Goal: Information Seeking & Learning: Learn about a topic

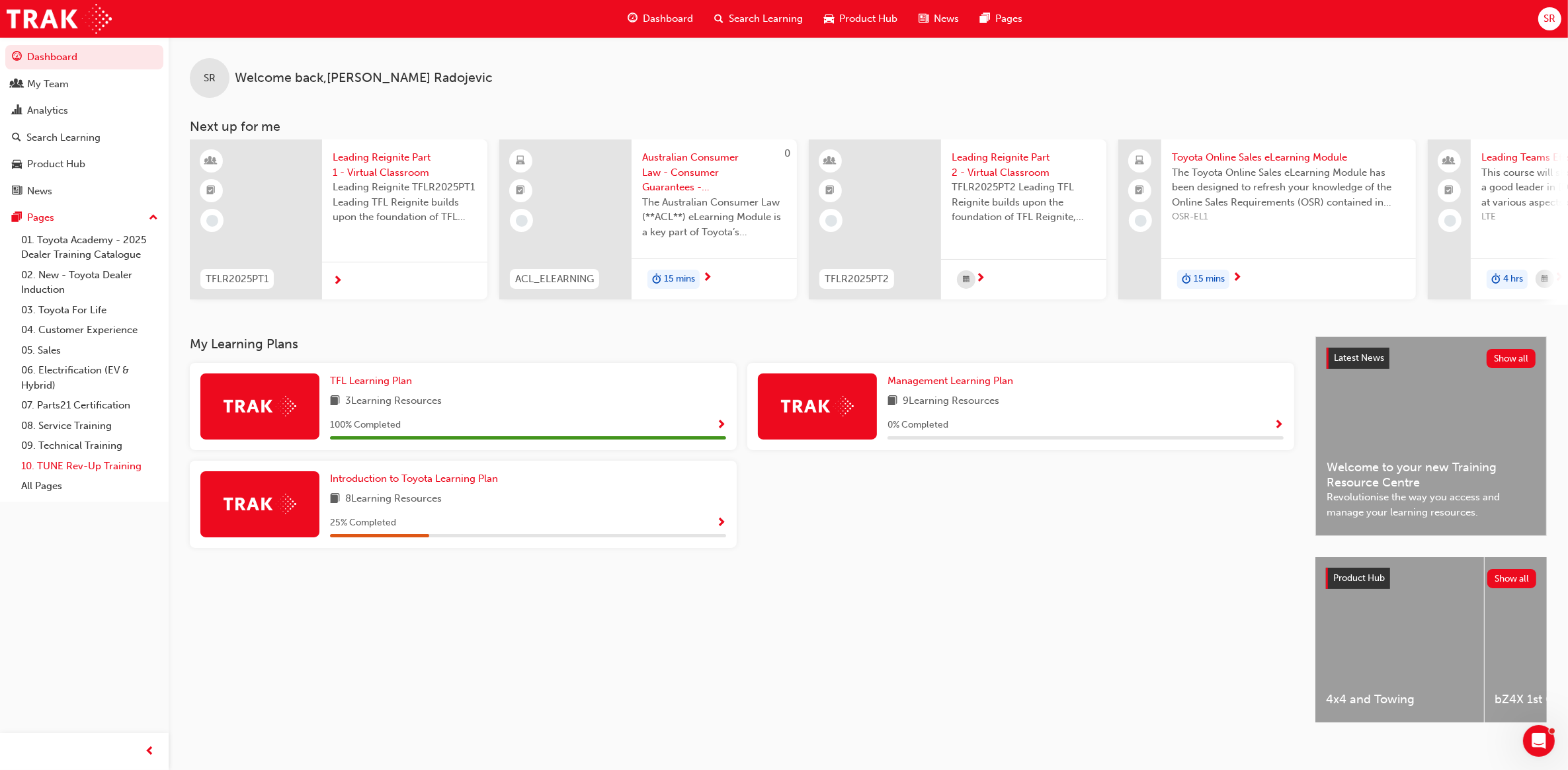
click at [78, 466] on link "10. TUNE Rev-Up Training" at bounding box center [89, 466] width 147 height 21
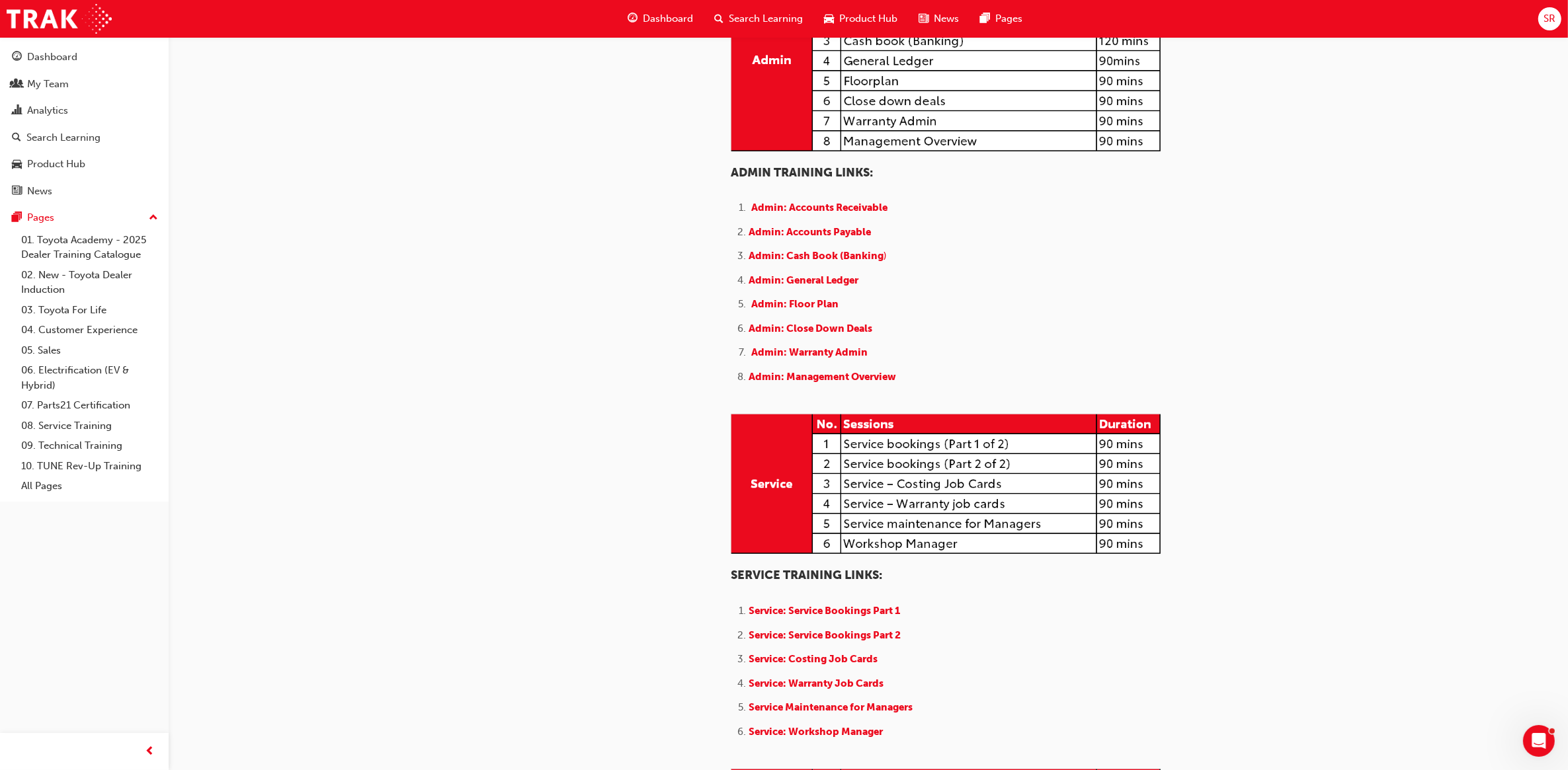
scroll to position [496, 0]
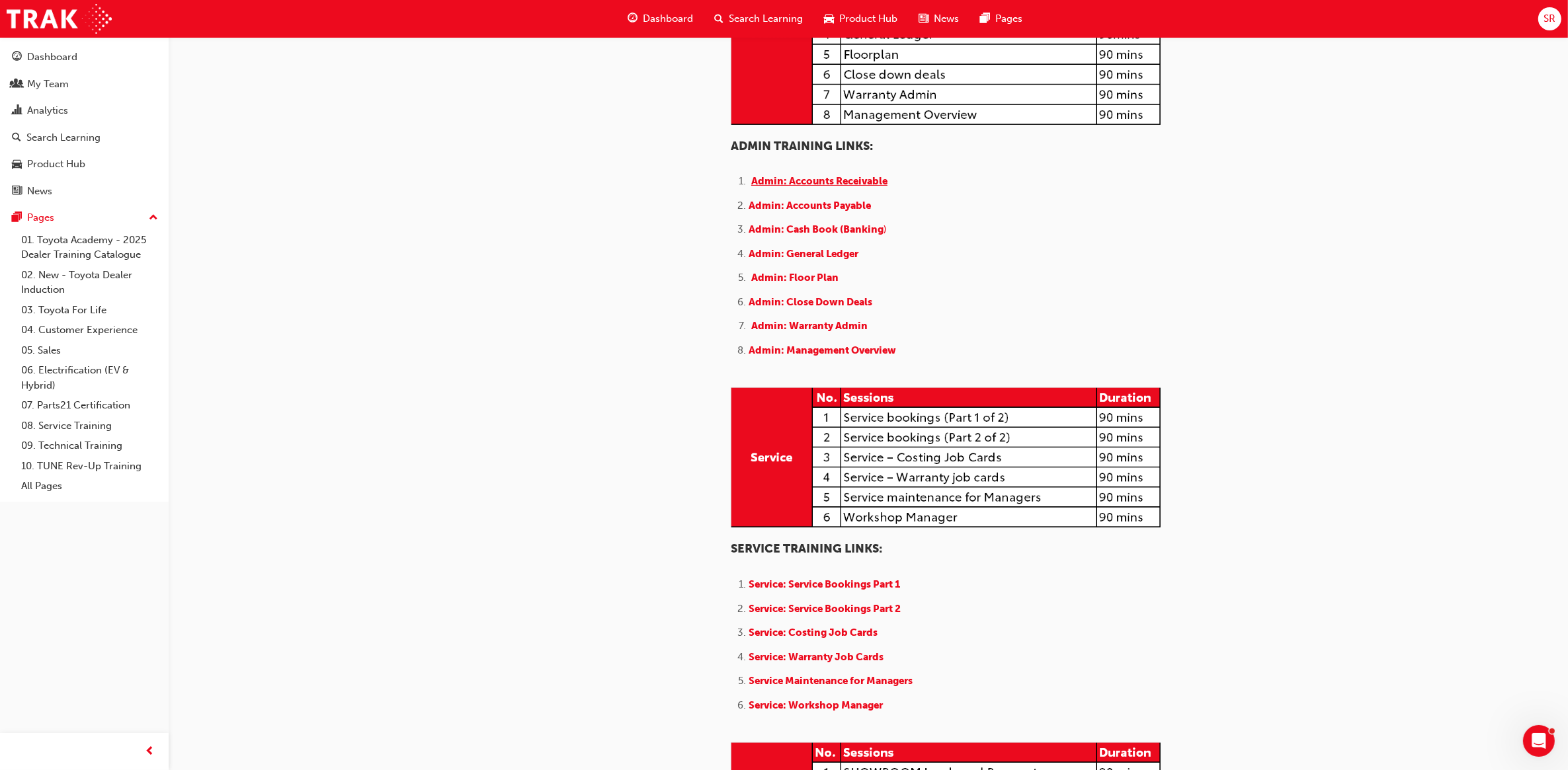
click at [819, 187] on span "Admin: Accounts Receivable" at bounding box center [819, 181] width 136 height 12
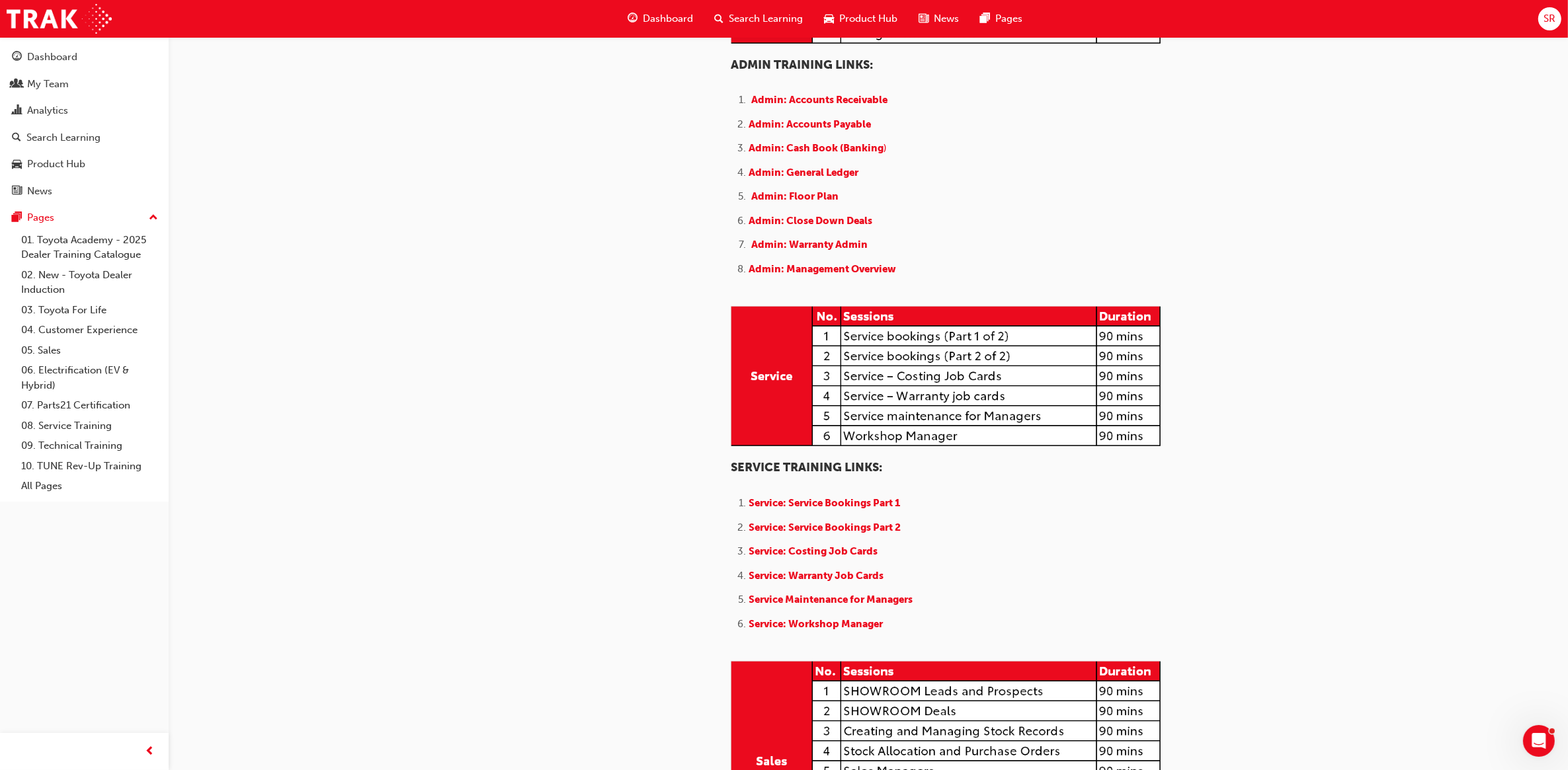
scroll to position [578, 0]
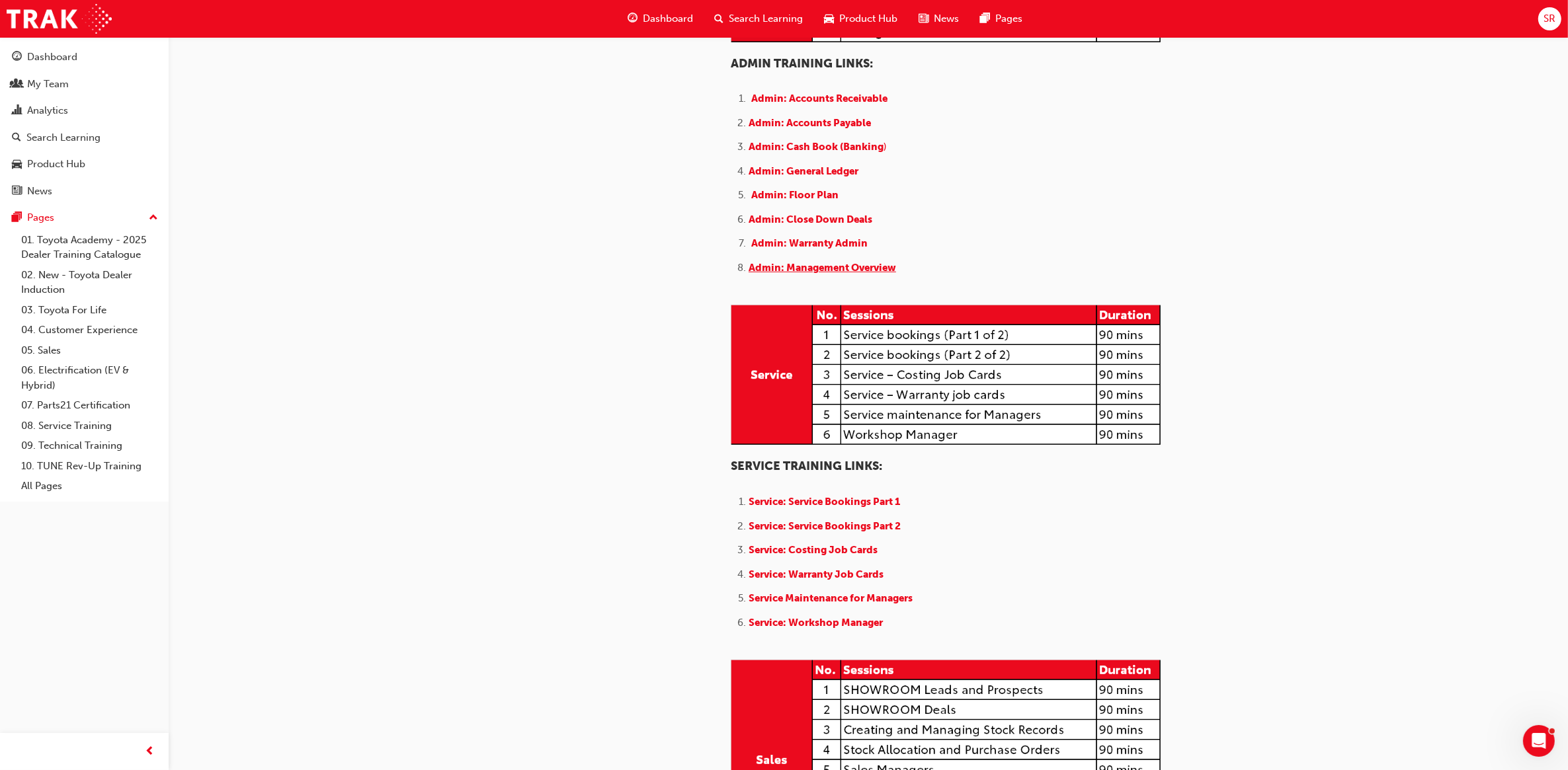
click at [822, 273] on span "Admin: Management Overview" at bounding box center [822, 267] width 147 height 12
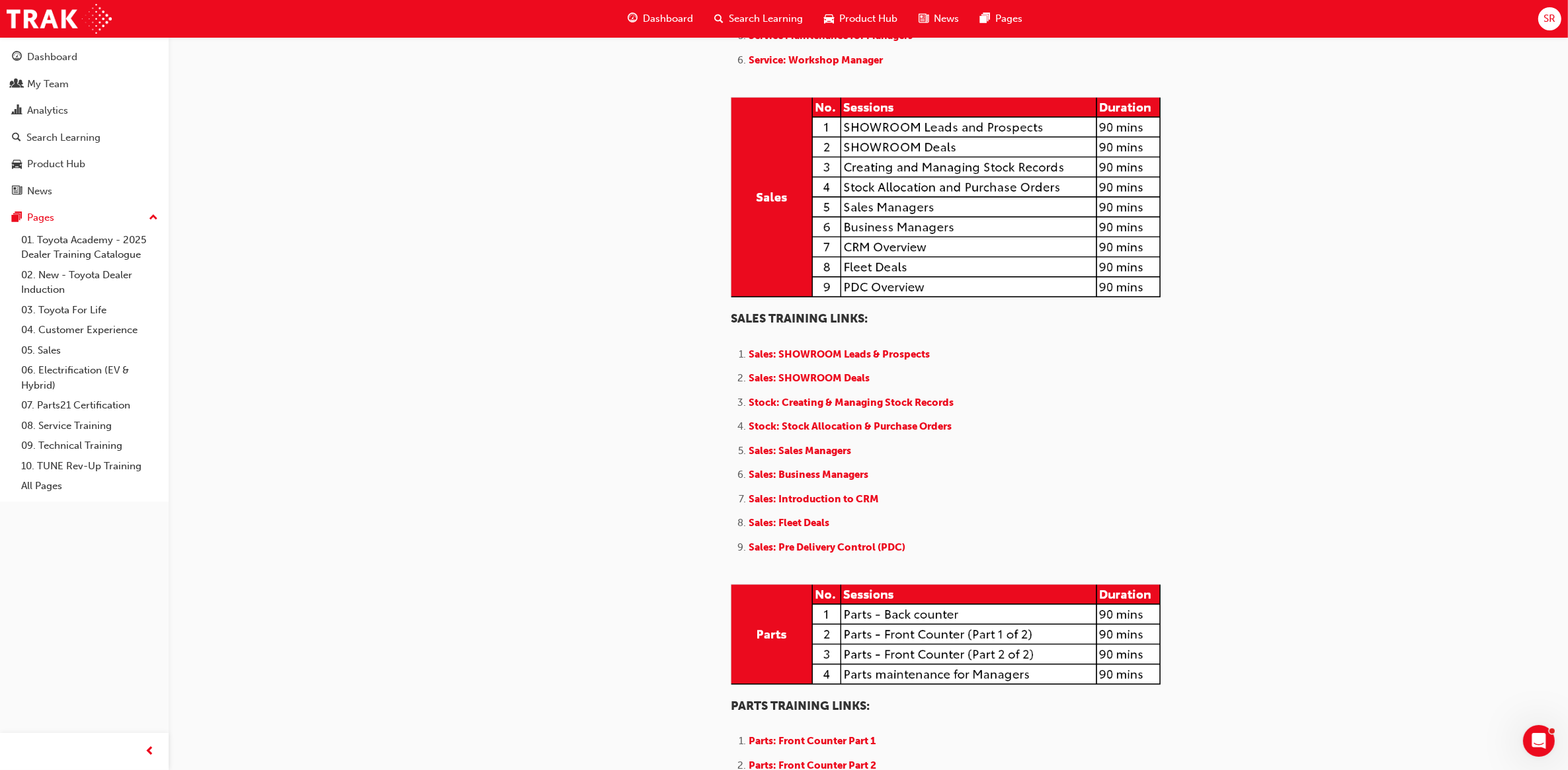
scroll to position [1405, 0]
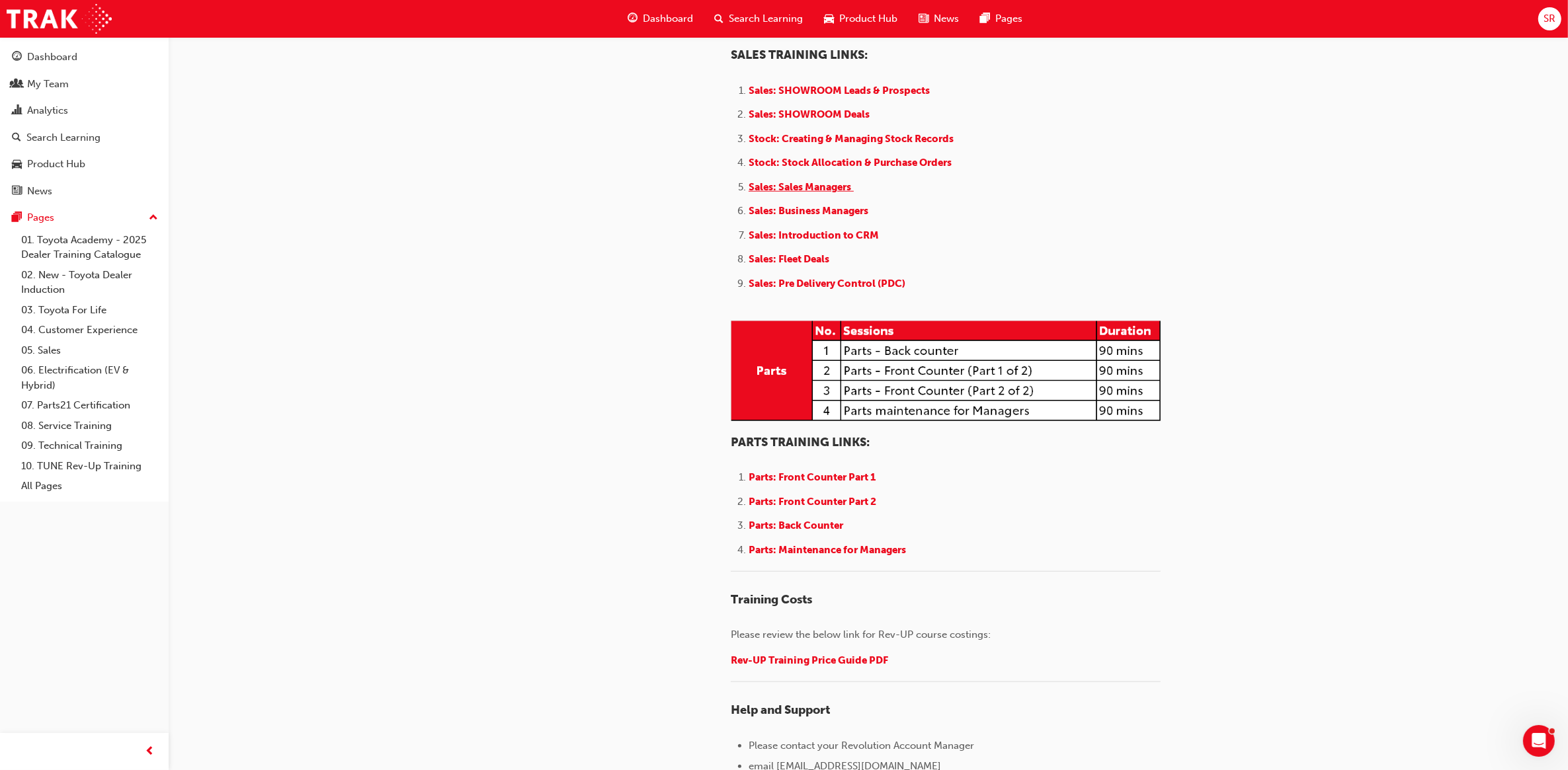
drag, startPoint x: 794, startPoint y: 325, endPoint x: 827, endPoint y: 327, distance: 33.1
click at [794, 193] on span "Sales: Sales Managers" at bounding box center [799, 187] width 103 height 12
